Goal: Task Accomplishment & Management: Manage account settings

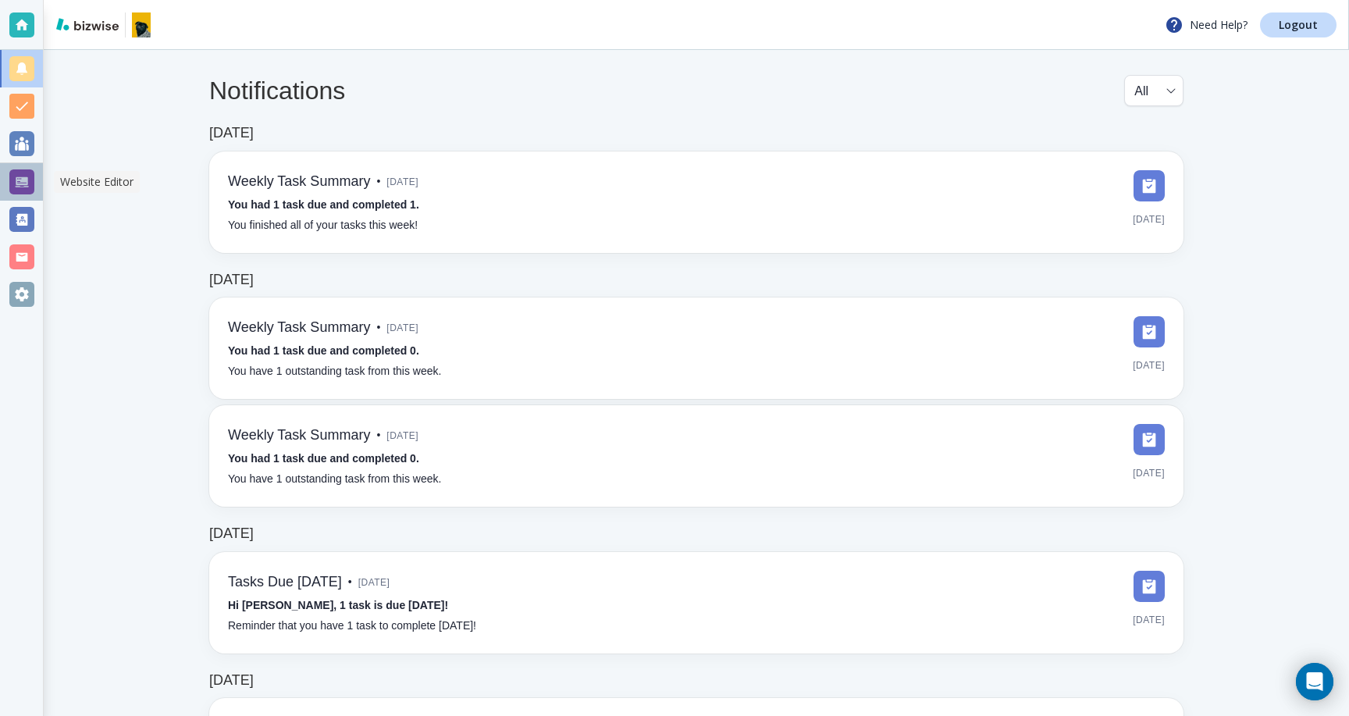
click at [21, 183] on div at bounding box center [21, 181] width 25 height 25
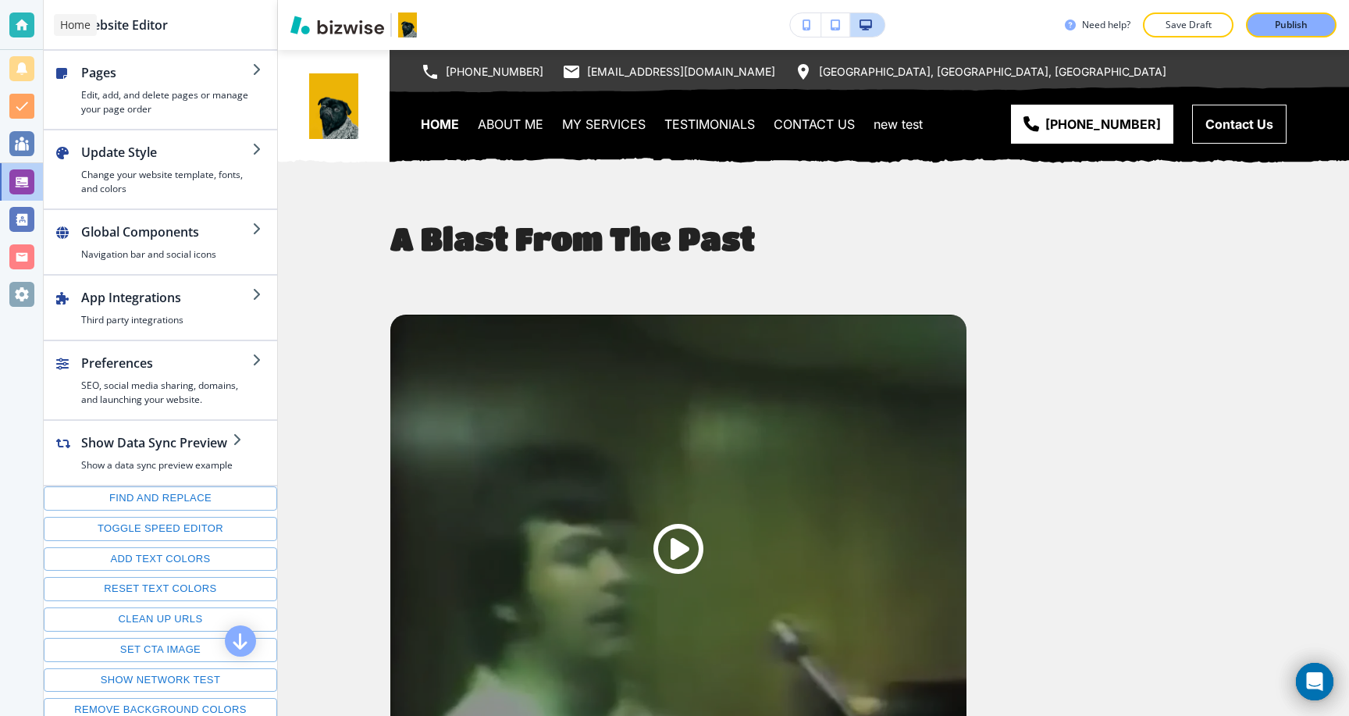
click at [12, 26] on div at bounding box center [21, 24] width 25 height 25
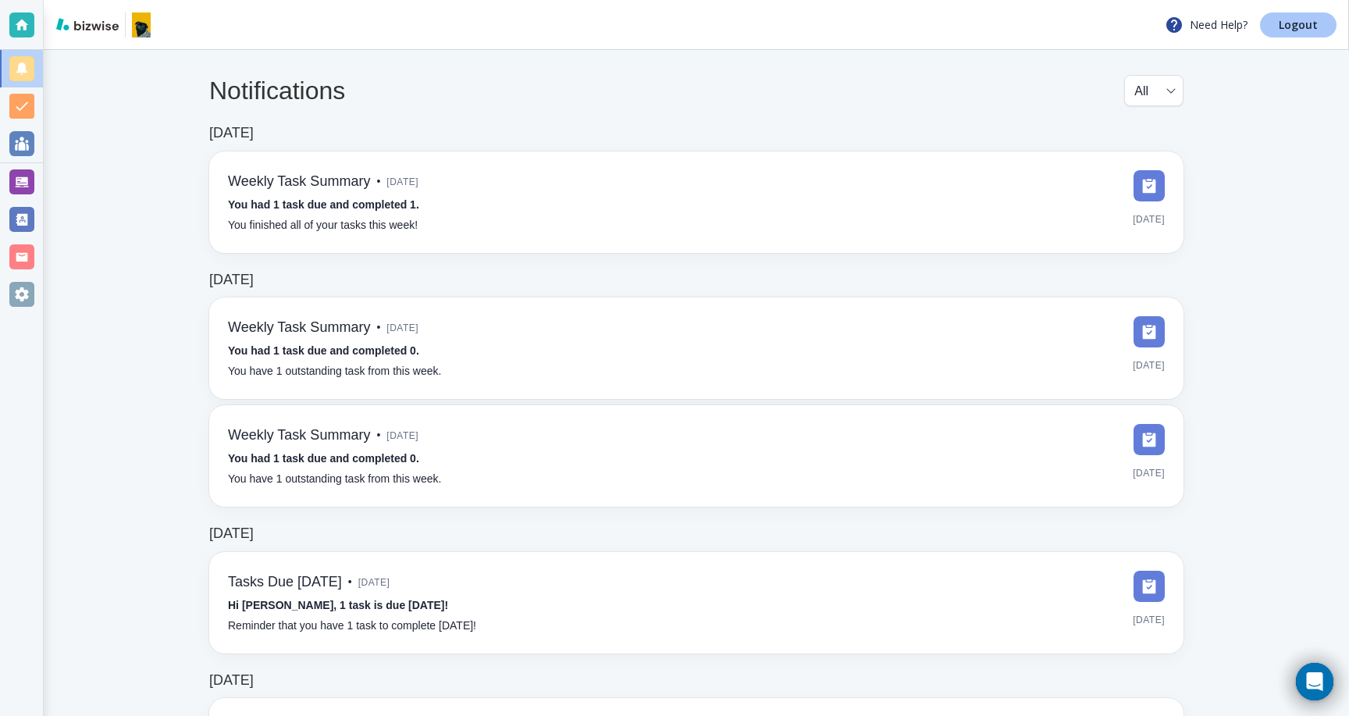
click at [1281, 20] on p "Logout" at bounding box center [1298, 25] width 39 height 11
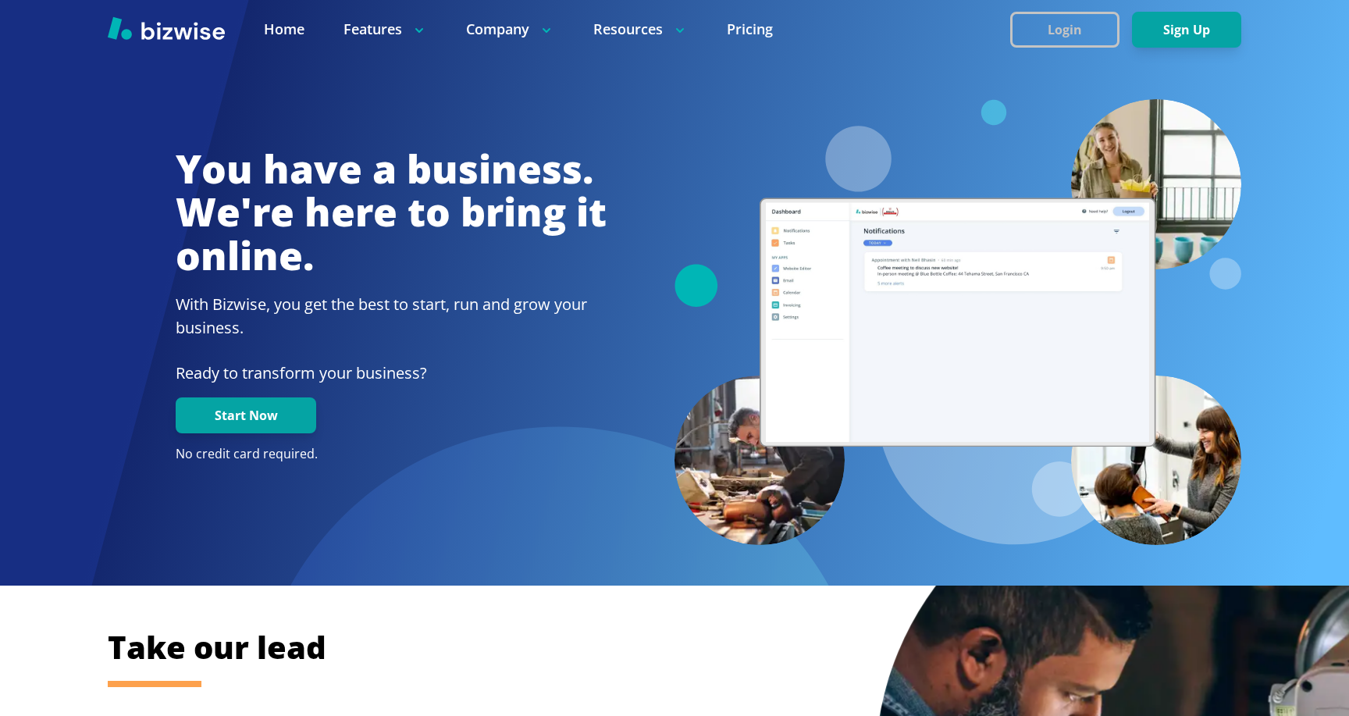
click at [1047, 33] on button "Login" at bounding box center [1064, 30] width 109 height 36
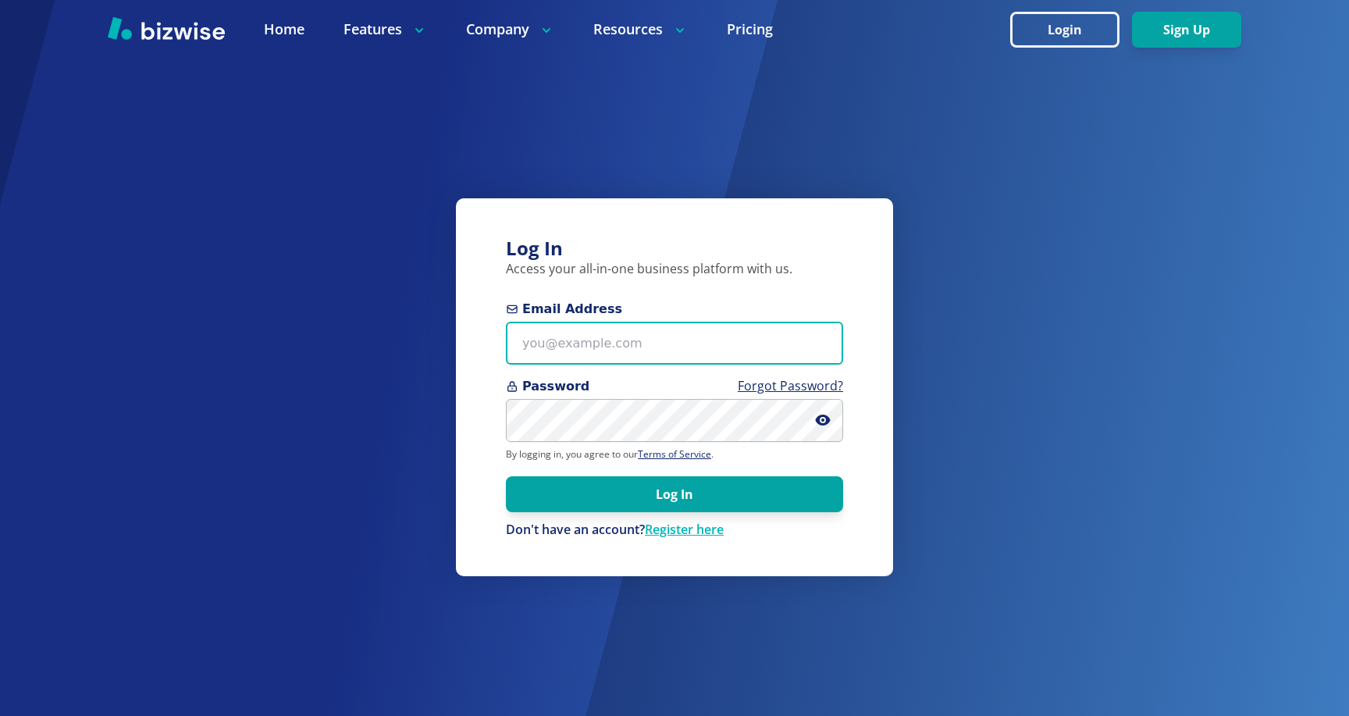
click at [624, 350] on input "Email Address" at bounding box center [674, 343] width 337 height 43
paste input "chemar+bold2@bizwise.com"
type input "chemar+bold2@bizwise.com"
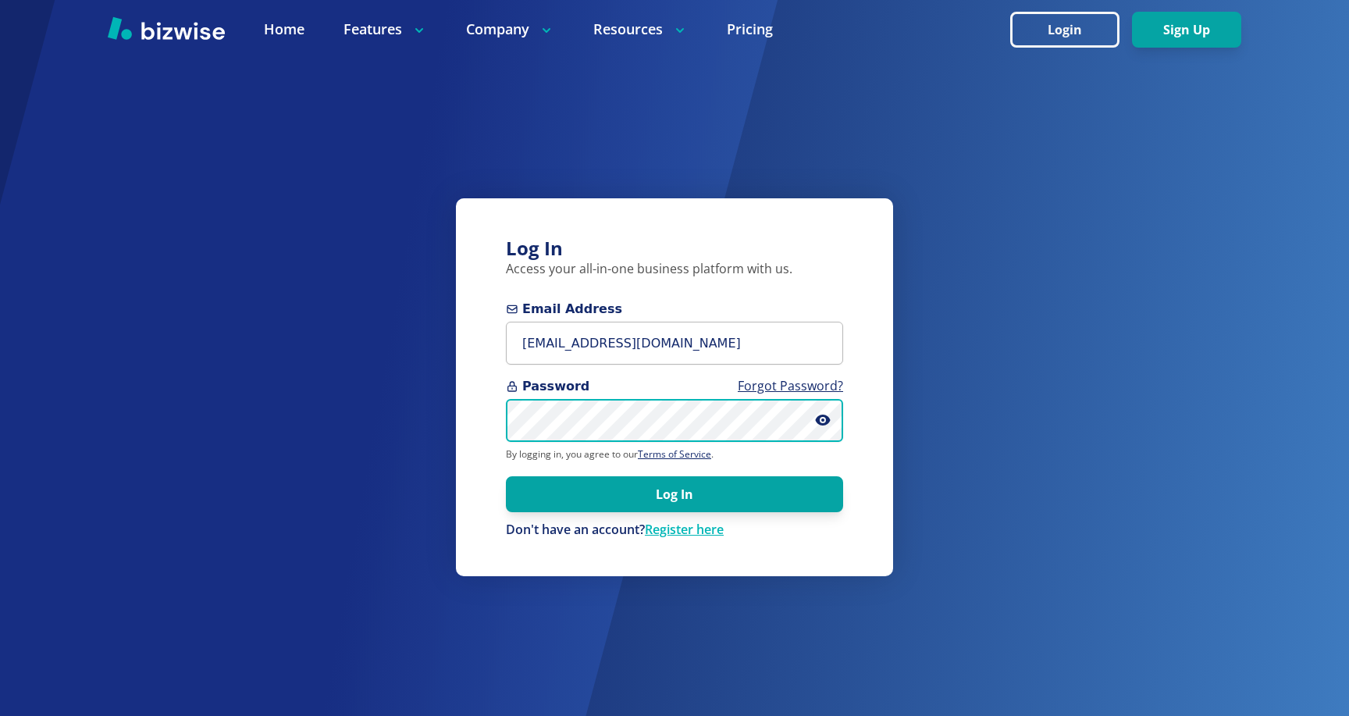
click at [506, 476] on button "Log In" at bounding box center [674, 494] width 337 height 36
